Goal: Navigation & Orientation: Find specific page/section

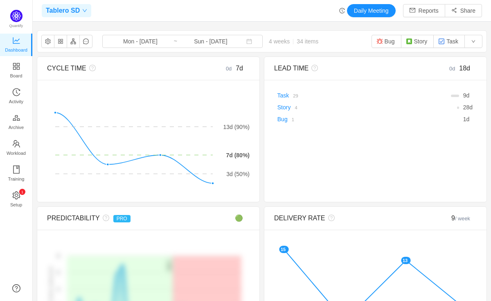
click at [76, 11] on span "Tablero SD" at bounding box center [63, 10] width 34 height 13
click at [13, 74] on span "Board" at bounding box center [16, 75] width 12 height 16
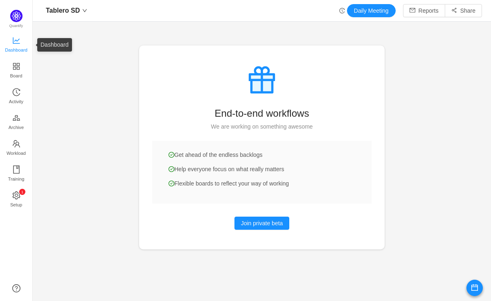
click at [16, 47] on span "Dashboard" at bounding box center [16, 50] width 22 height 16
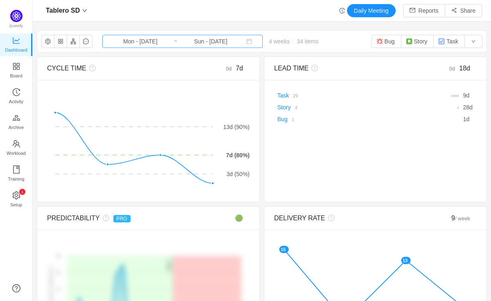
click at [142, 42] on input "Mon - [DATE]" at bounding box center [140, 41] width 66 height 9
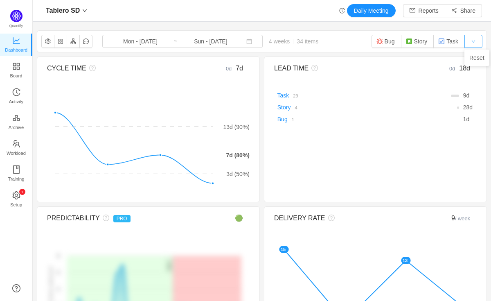
click at [475, 38] on button "button" at bounding box center [473, 41] width 18 height 13
click at [415, 44] on button "Story" at bounding box center [417, 41] width 33 height 13
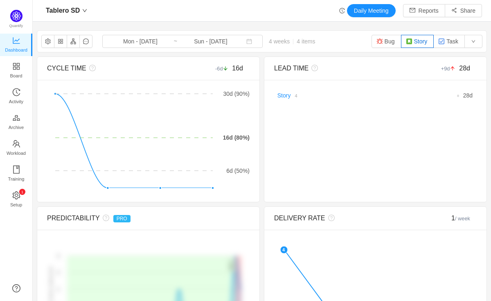
click at [198, 22] on div "Tablero SD Daily Meeting Reports Share Tablero SD Mon - [DATE] ~ Sun - [DATE] 4…" at bounding box center [262, 150] width 458 height 301
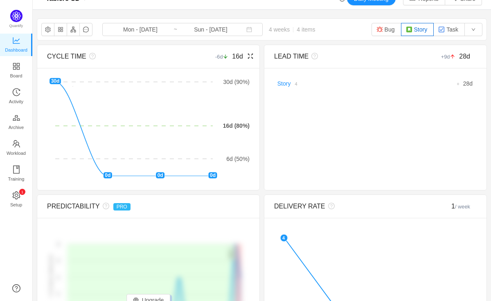
scroll to position [13, 0]
